Goal: Download file/media

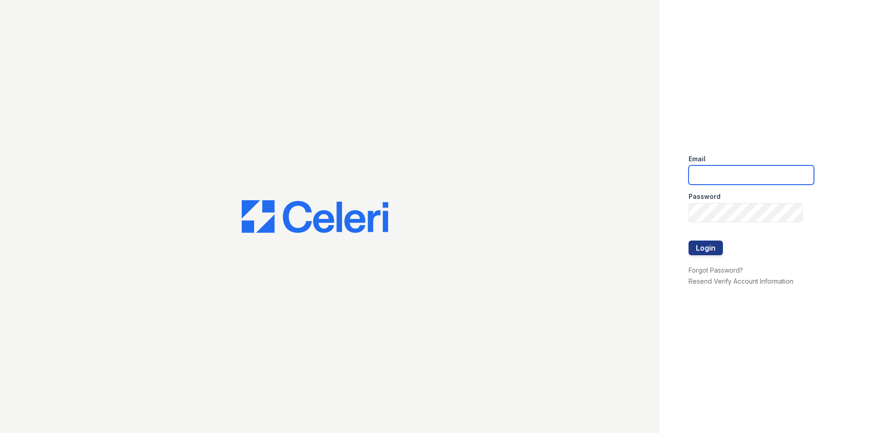
click at [721, 176] on input "email" at bounding box center [751, 174] width 125 height 19
type input "thereserve@thewoodruffway.com"
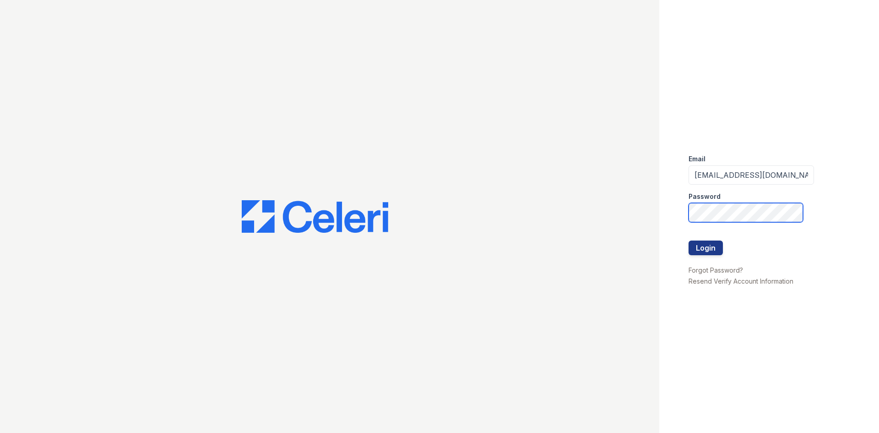
click at [689, 240] on button "Login" at bounding box center [706, 247] width 34 height 15
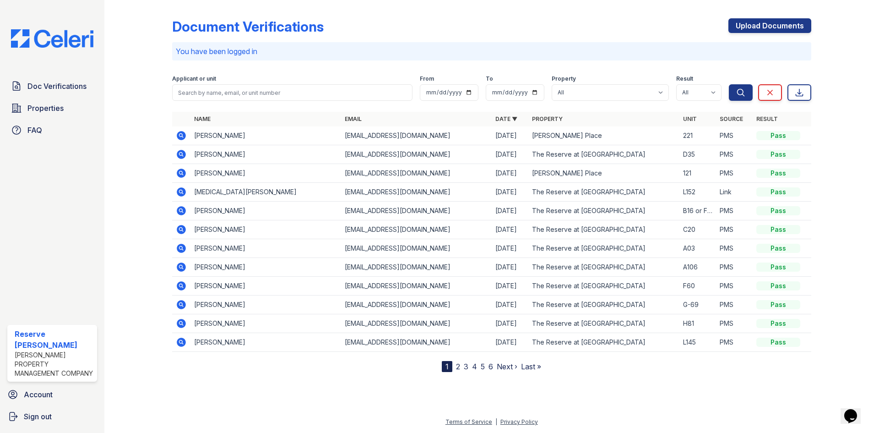
click at [180, 136] on icon at bounding box center [180, 135] width 2 height 2
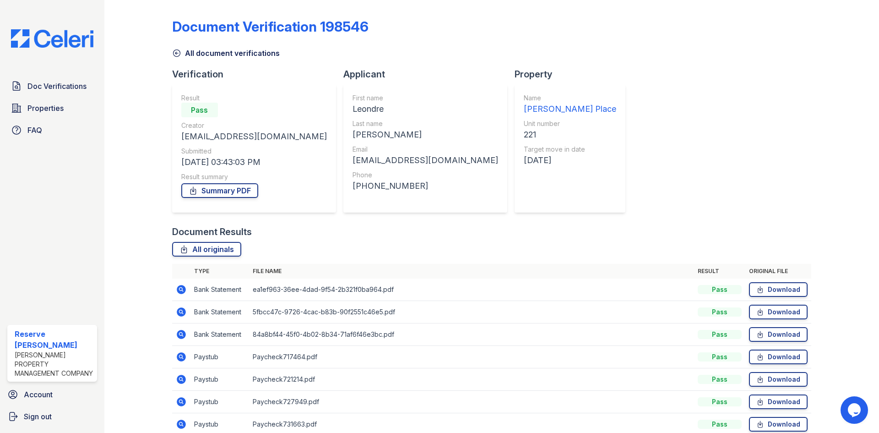
click at [239, 182] on div "Summary PDF" at bounding box center [254, 190] width 146 height 18
click at [241, 193] on link "Summary PDF" at bounding box center [219, 190] width 77 height 15
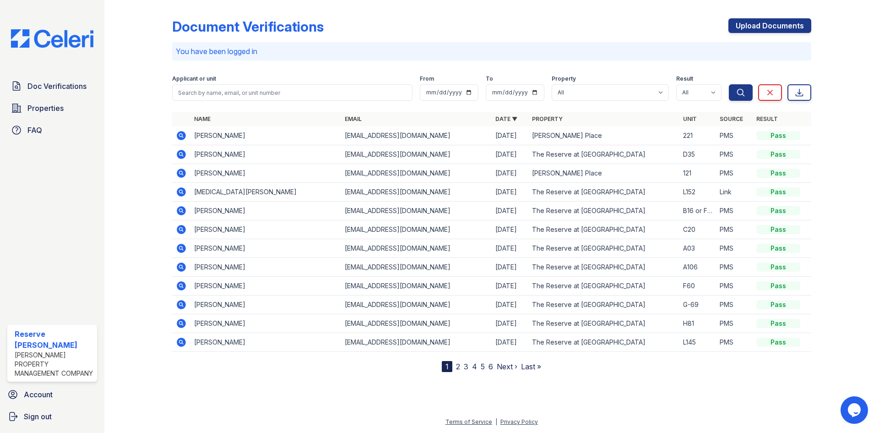
click at [182, 152] on icon at bounding box center [181, 154] width 9 height 9
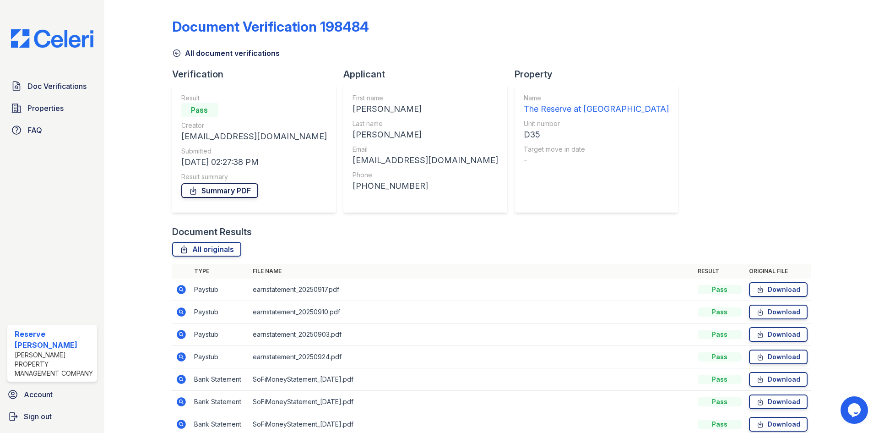
click at [210, 190] on link "Summary PDF" at bounding box center [219, 190] width 77 height 15
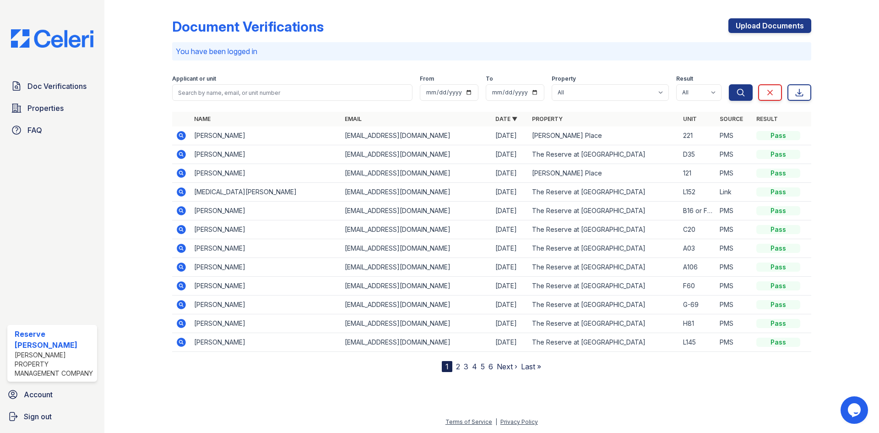
click at [183, 155] on icon at bounding box center [181, 154] width 9 height 9
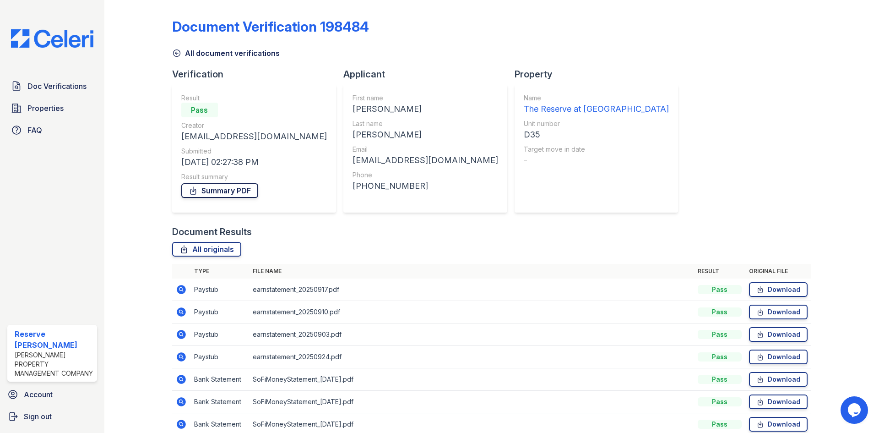
click at [219, 192] on link "Summary PDF" at bounding box center [219, 190] width 77 height 15
